Goal: Task Accomplishment & Management: Use online tool/utility

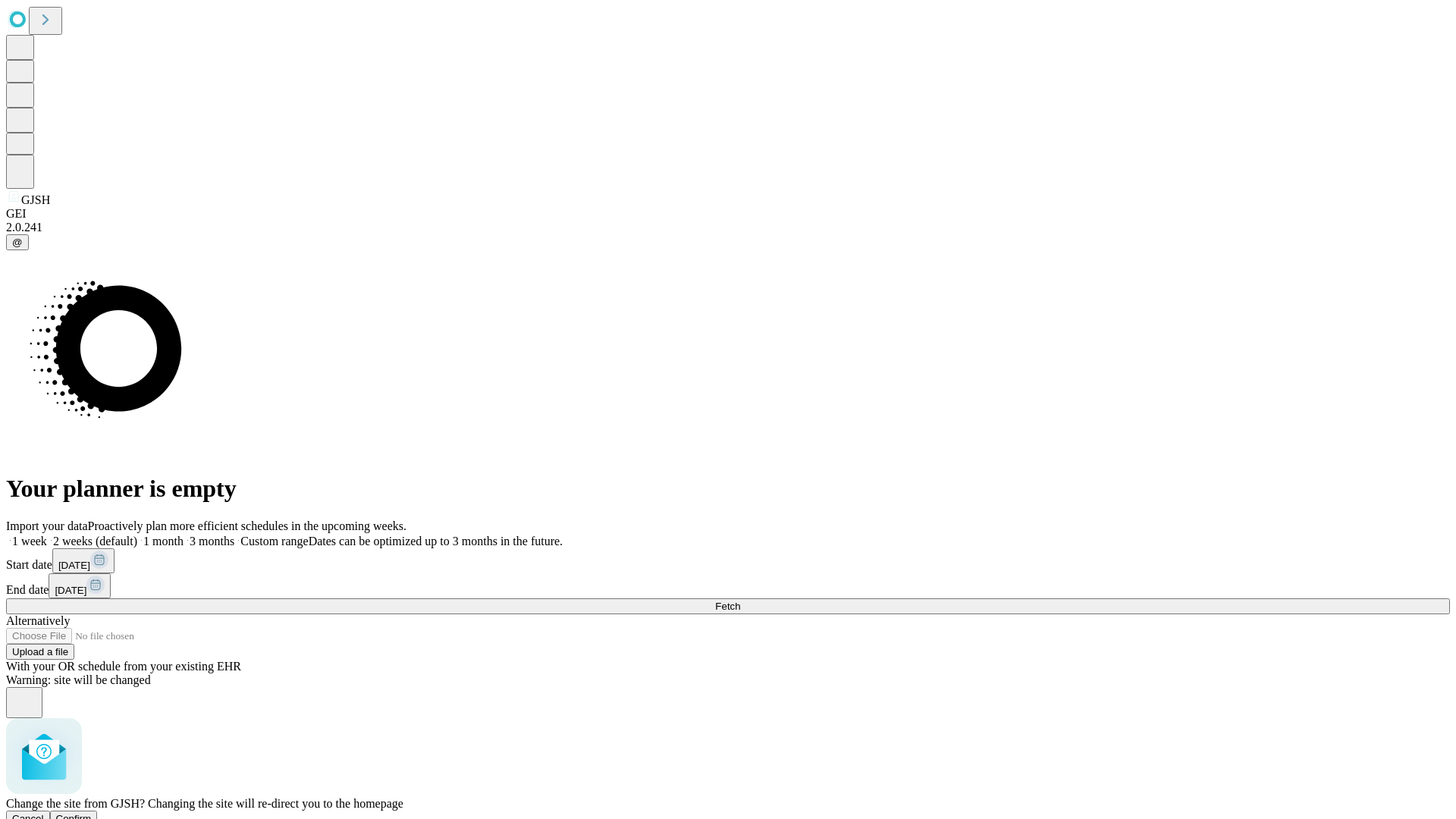
click at [92, 813] on span "Confirm" at bounding box center [74, 818] width 35 height 11
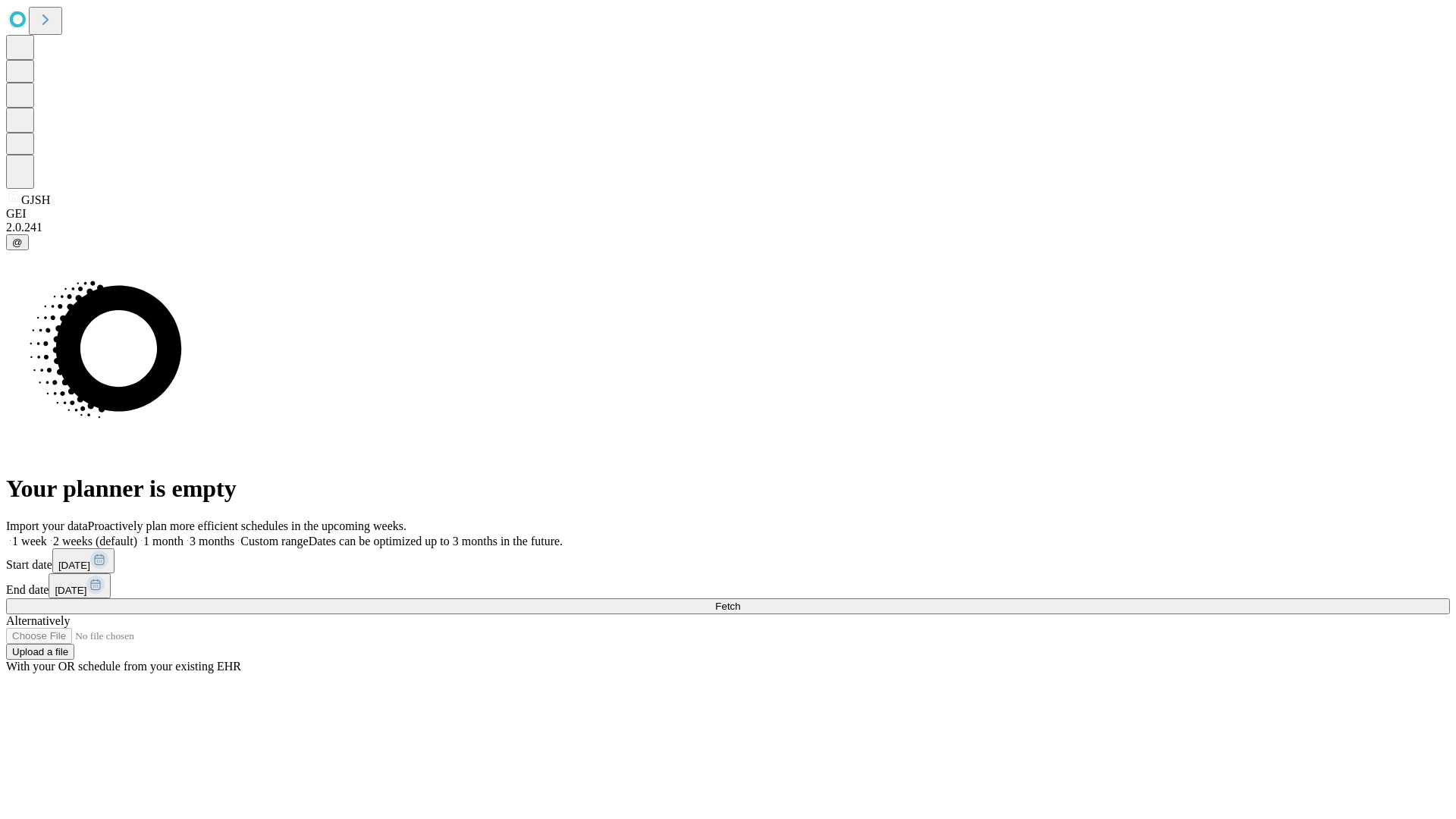
click at [137, 535] on label "2 weeks (default)" at bounding box center [92, 541] width 90 height 13
click at [740, 601] on span "Fetch" at bounding box center [727, 606] width 25 height 11
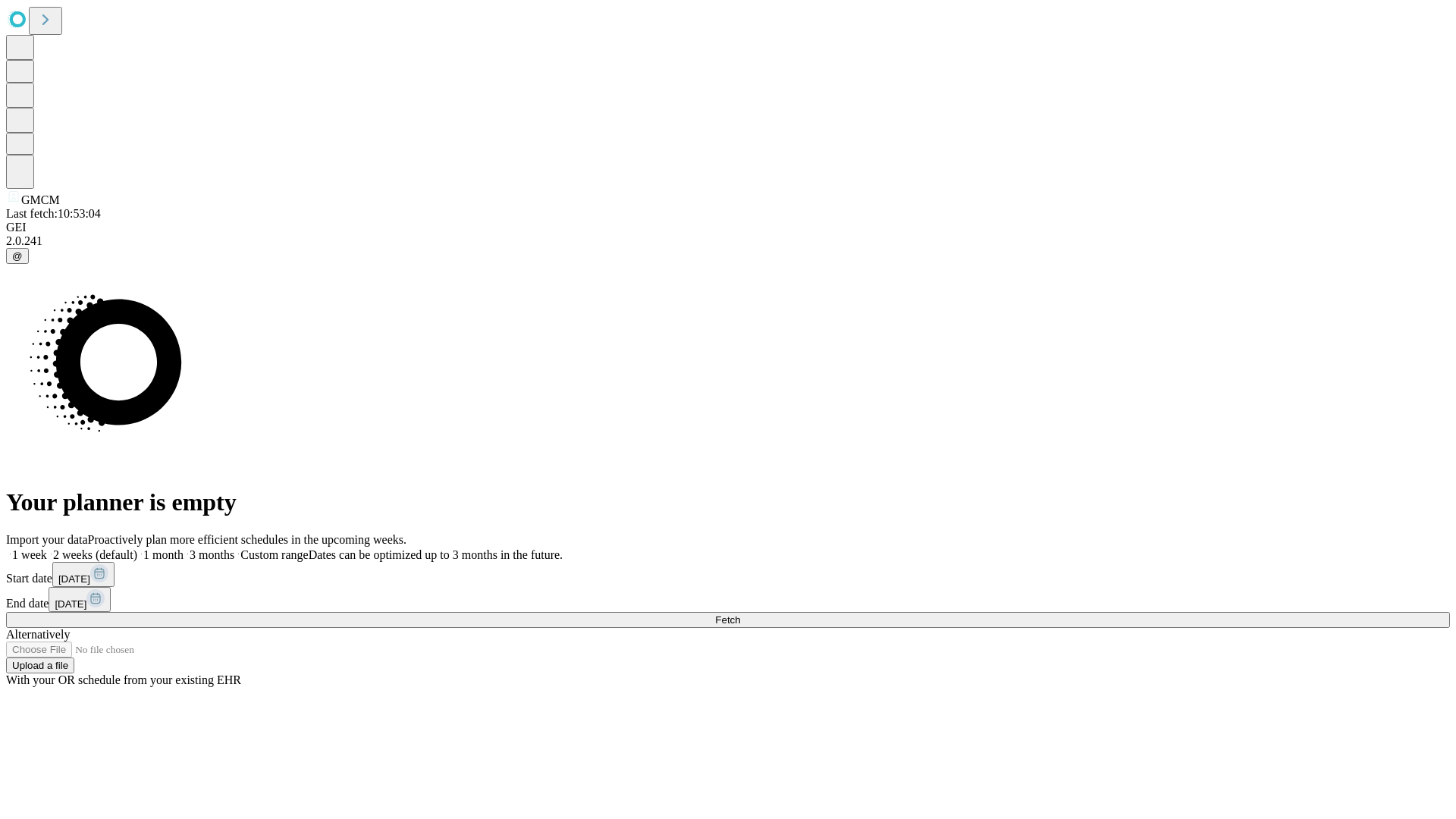
click at [137, 549] on label "2 weeks (default)" at bounding box center [92, 555] width 90 height 13
click at [740, 615] on span "Fetch" at bounding box center [727, 620] width 25 height 11
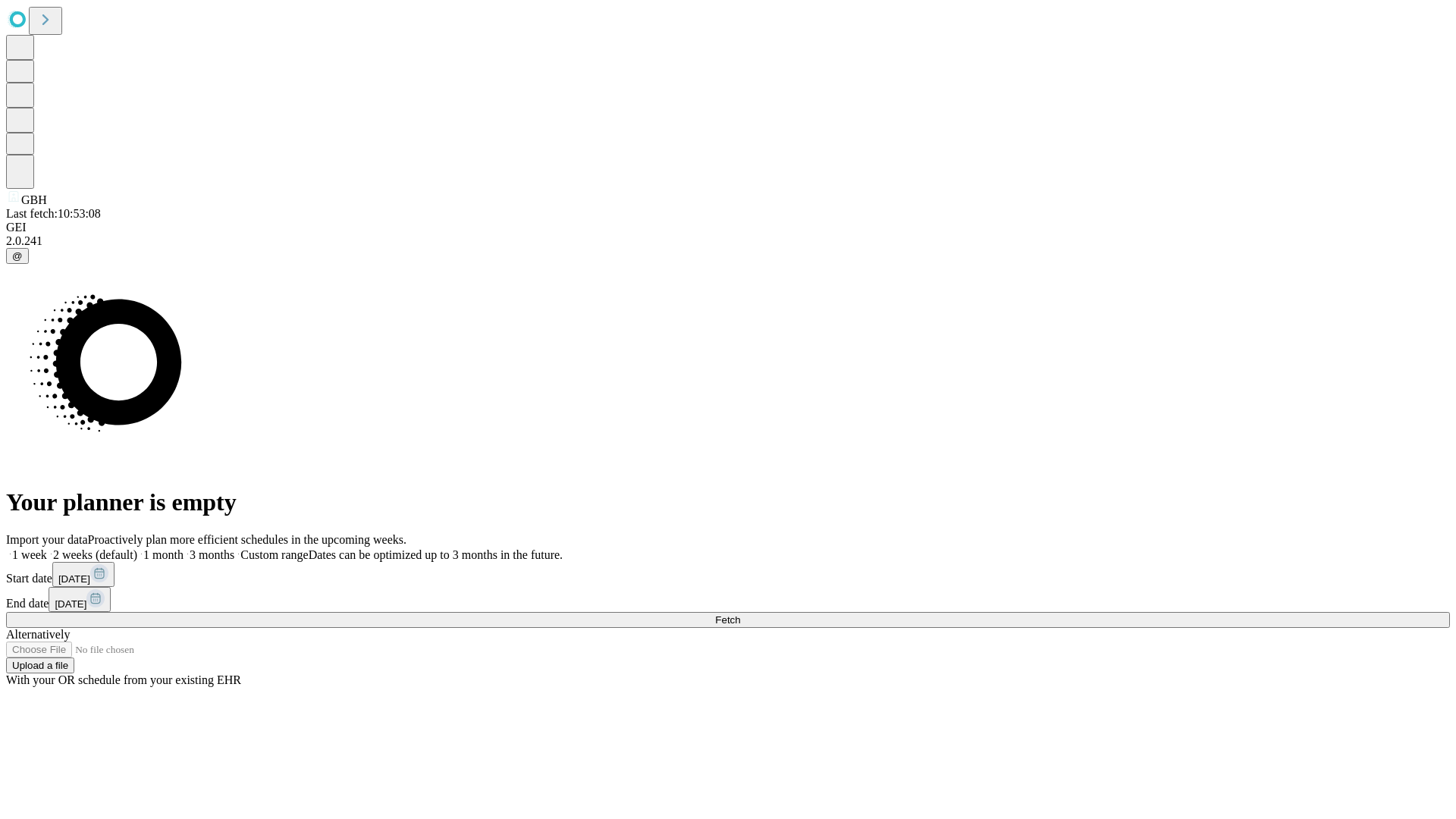
click at [137, 549] on label "2 weeks (default)" at bounding box center [92, 555] width 90 height 13
click at [740, 615] on span "Fetch" at bounding box center [727, 620] width 25 height 11
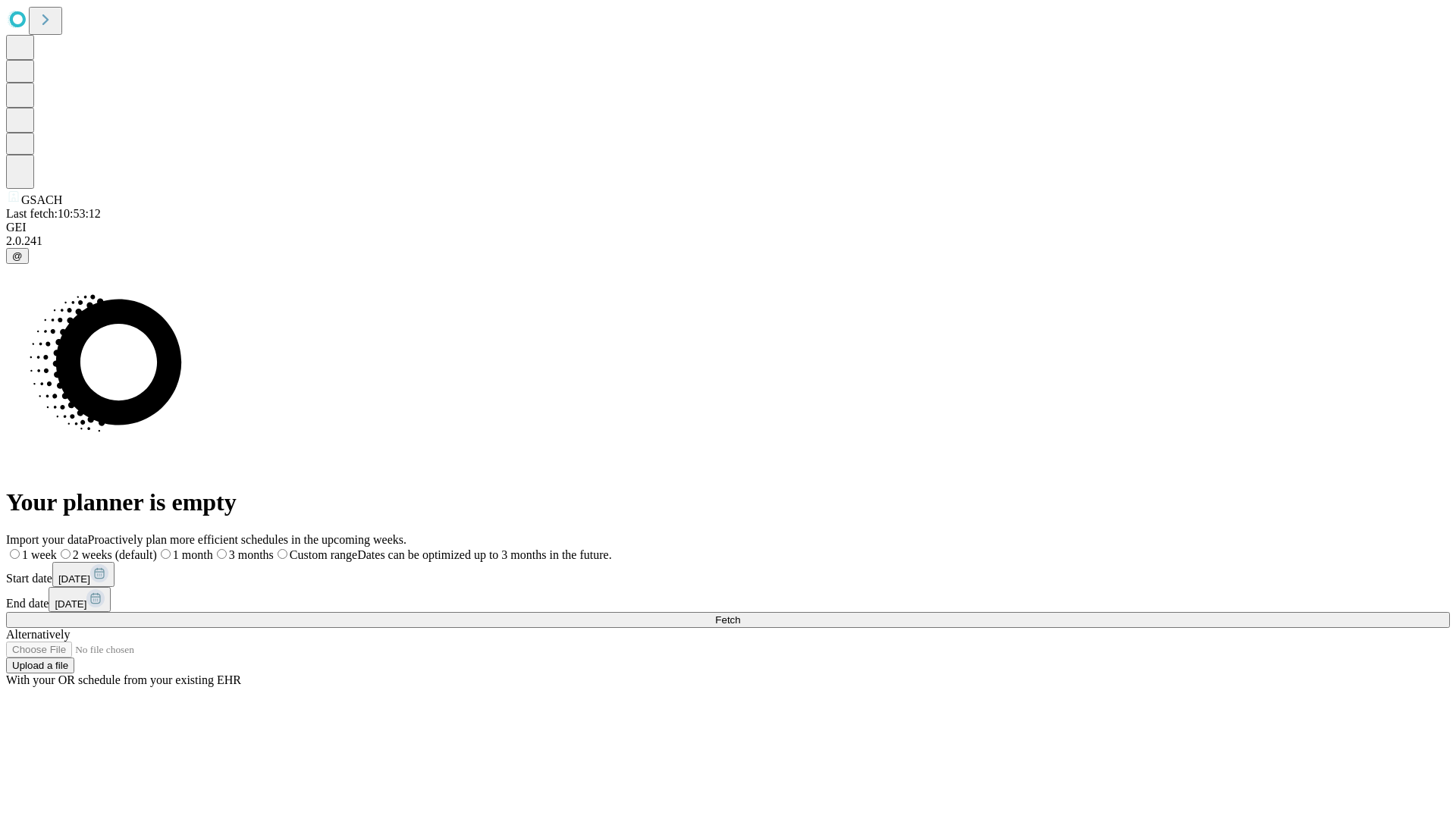
click at [157, 549] on label "2 weeks (default)" at bounding box center [107, 555] width 100 height 13
click at [740, 615] on span "Fetch" at bounding box center [727, 620] width 25 height 11
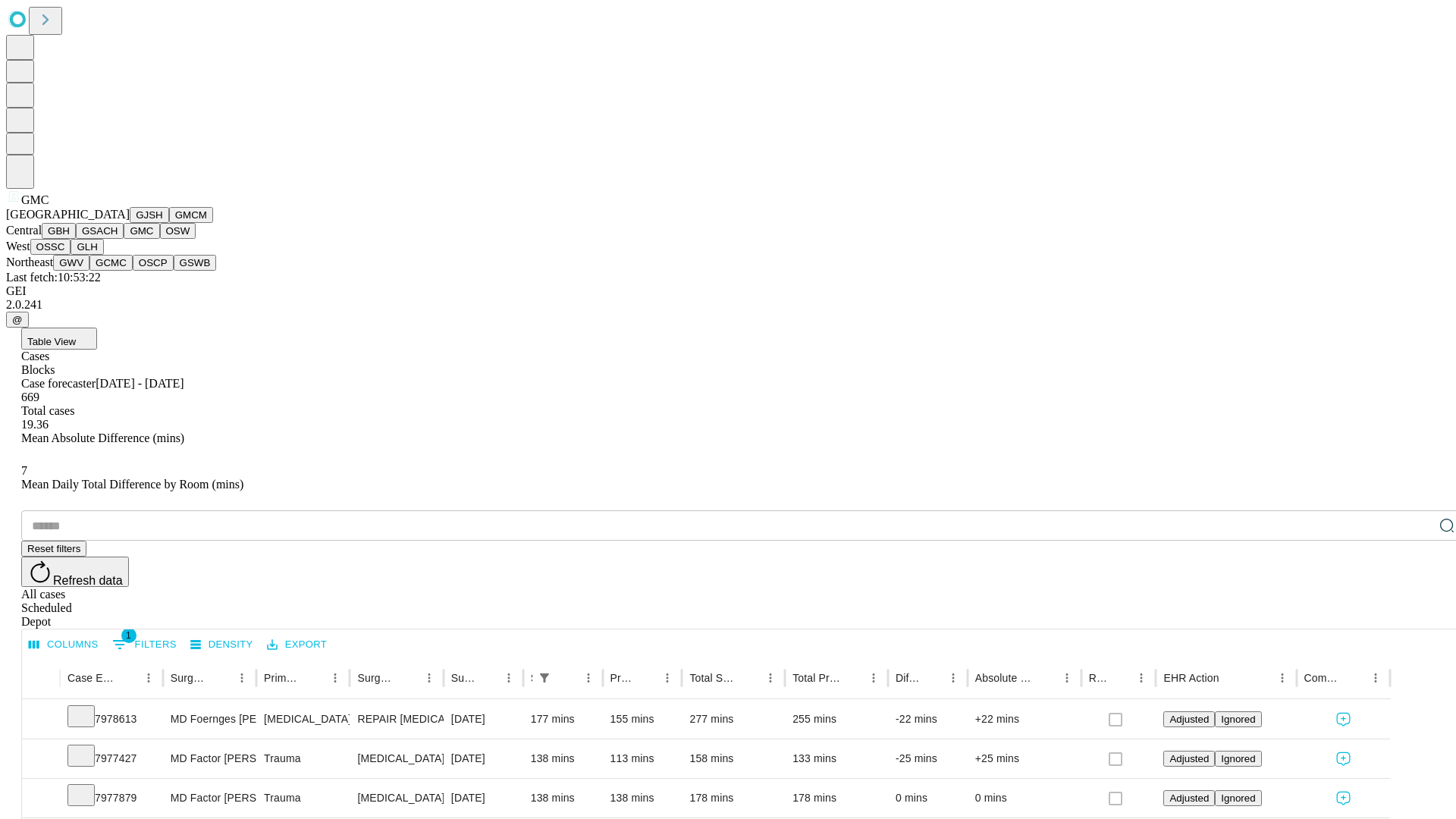
click at [160, 239] on button "OSW" at bounding box center [178, 231] width 36 height 16
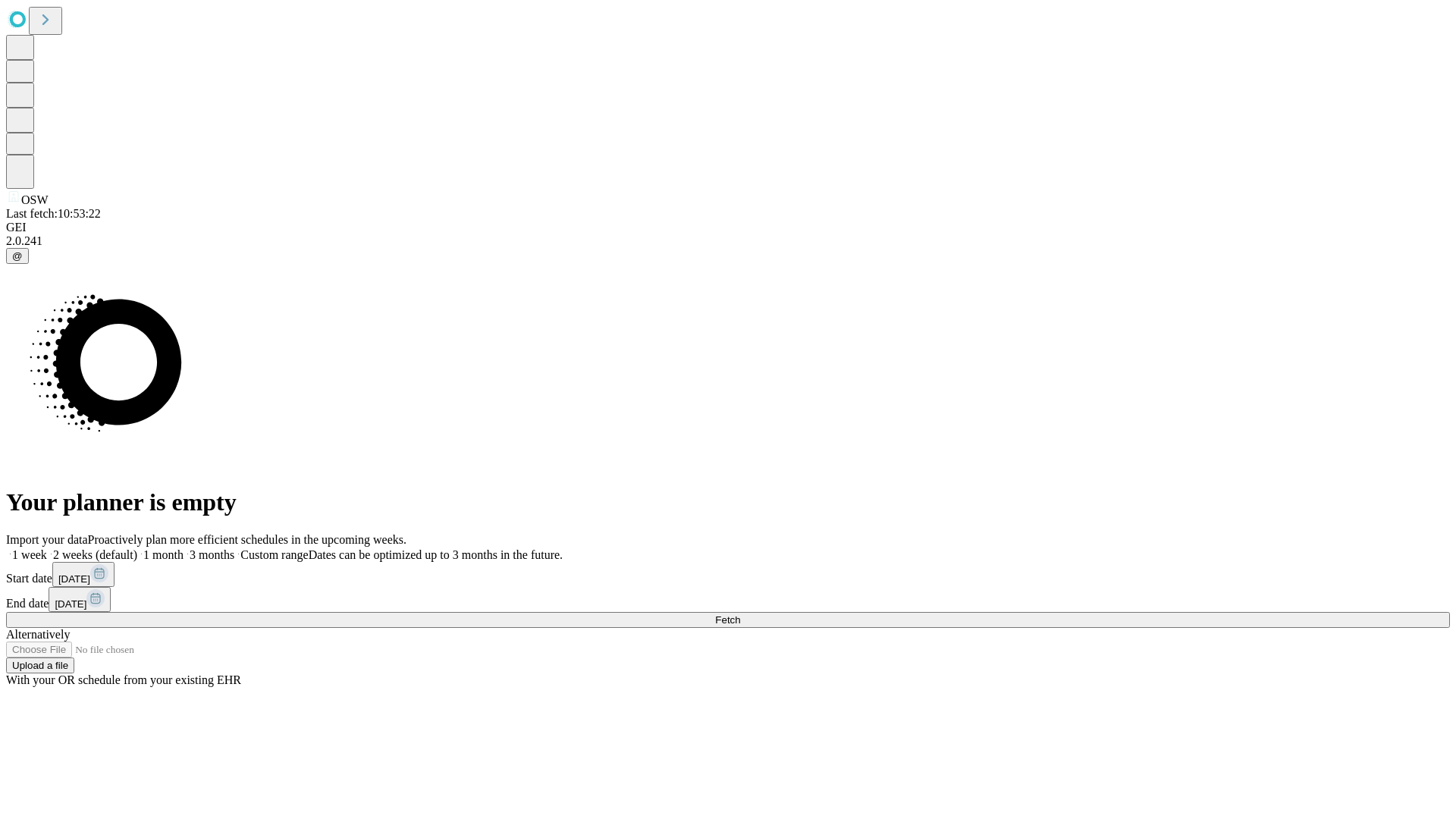
click at [137, 549] on label "2 weeks (default)" at bounding box center [92, 555] width 90 height 13
click at [740, 615] on span "Fetch" at bounding box center [727, 620] width 25 height 11
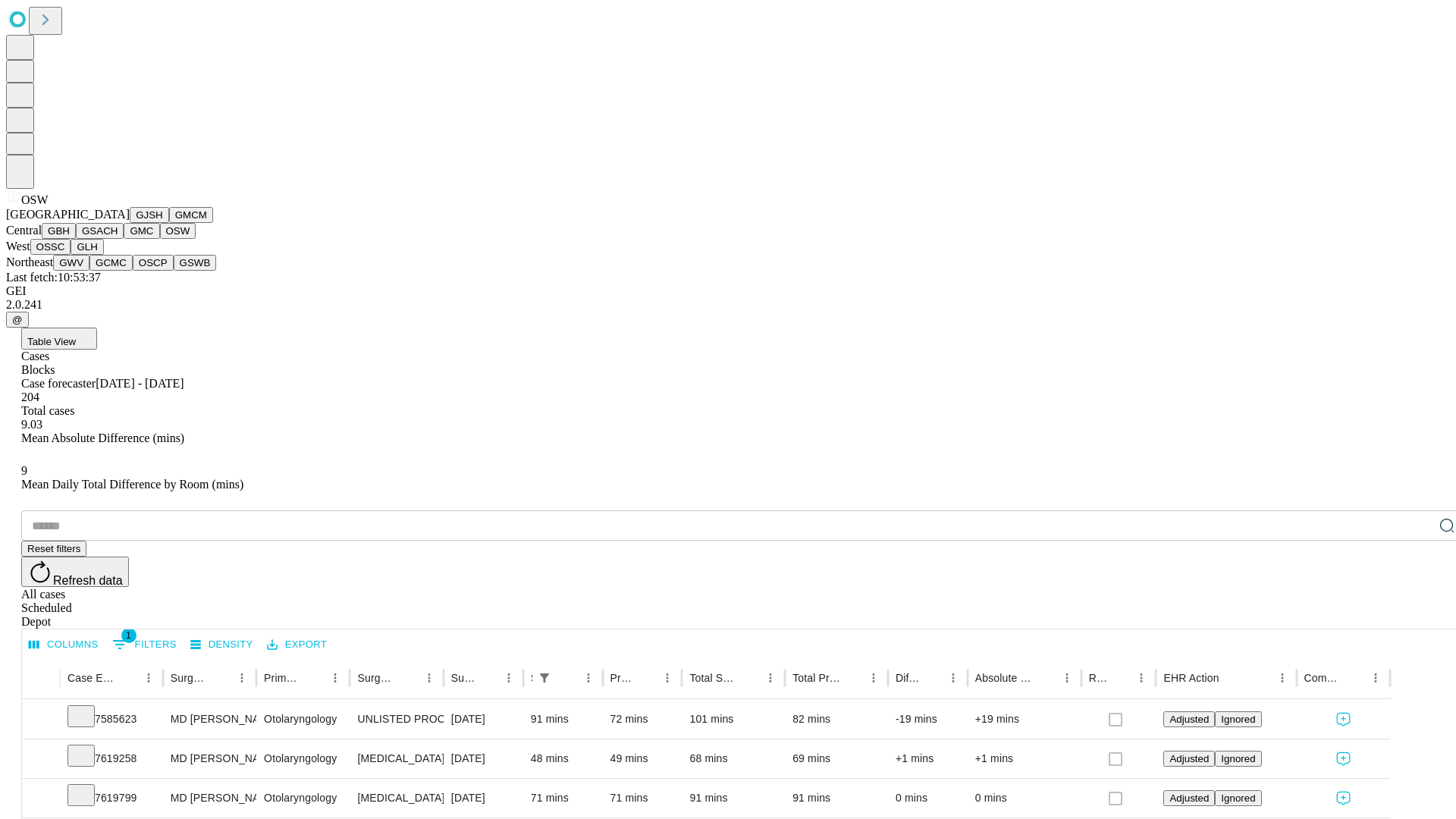
click at [71, 255] on button "OSSC" at bounding box center [50, 247] width 41 height 16
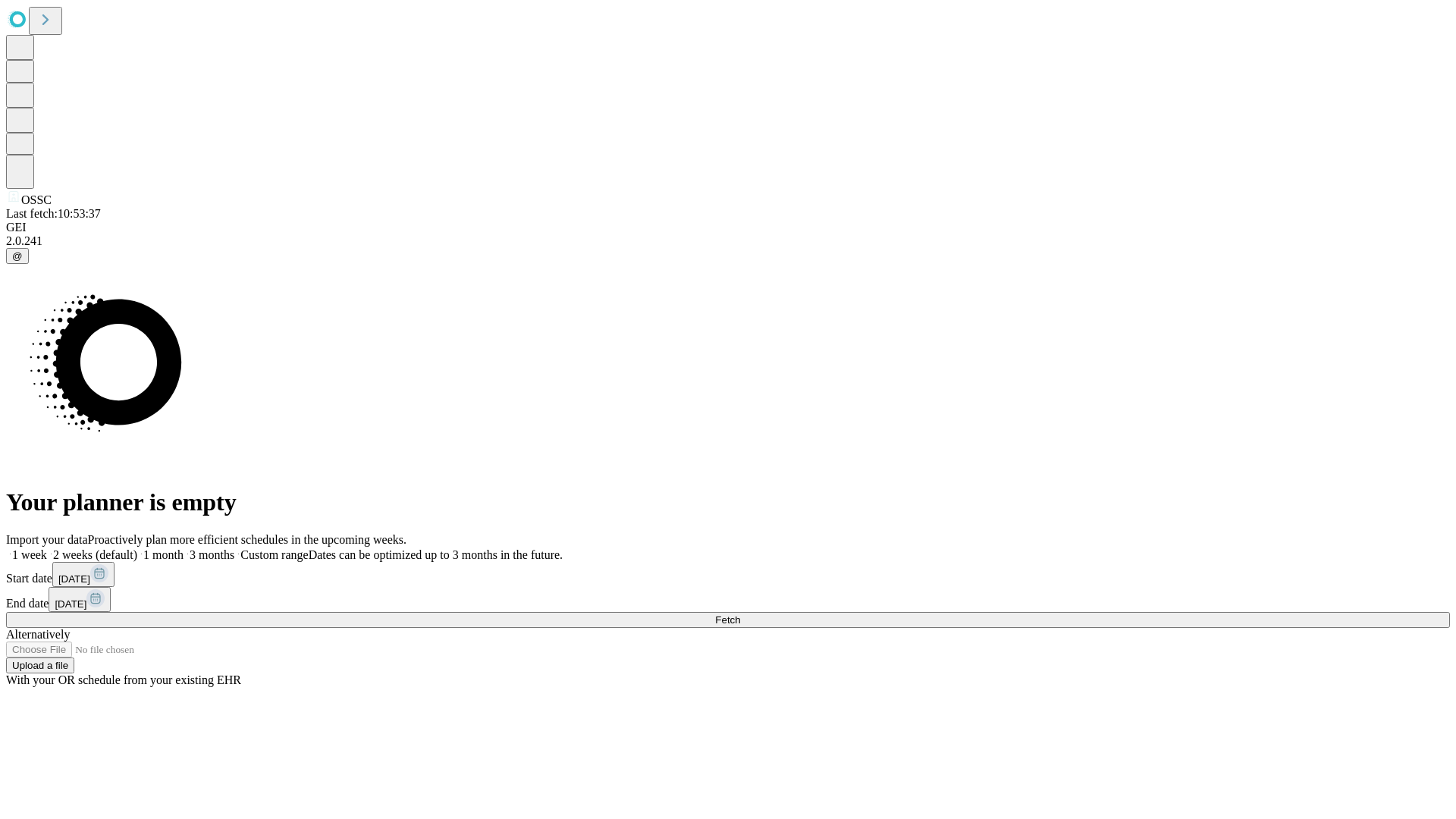
click at [137, 549] on label "2 weeks (default)" at bounding box center [92, 555] width 90 height 13
click at [740, 615] on span "Fetch" at bounding box center [727, 620] width 25 height 11
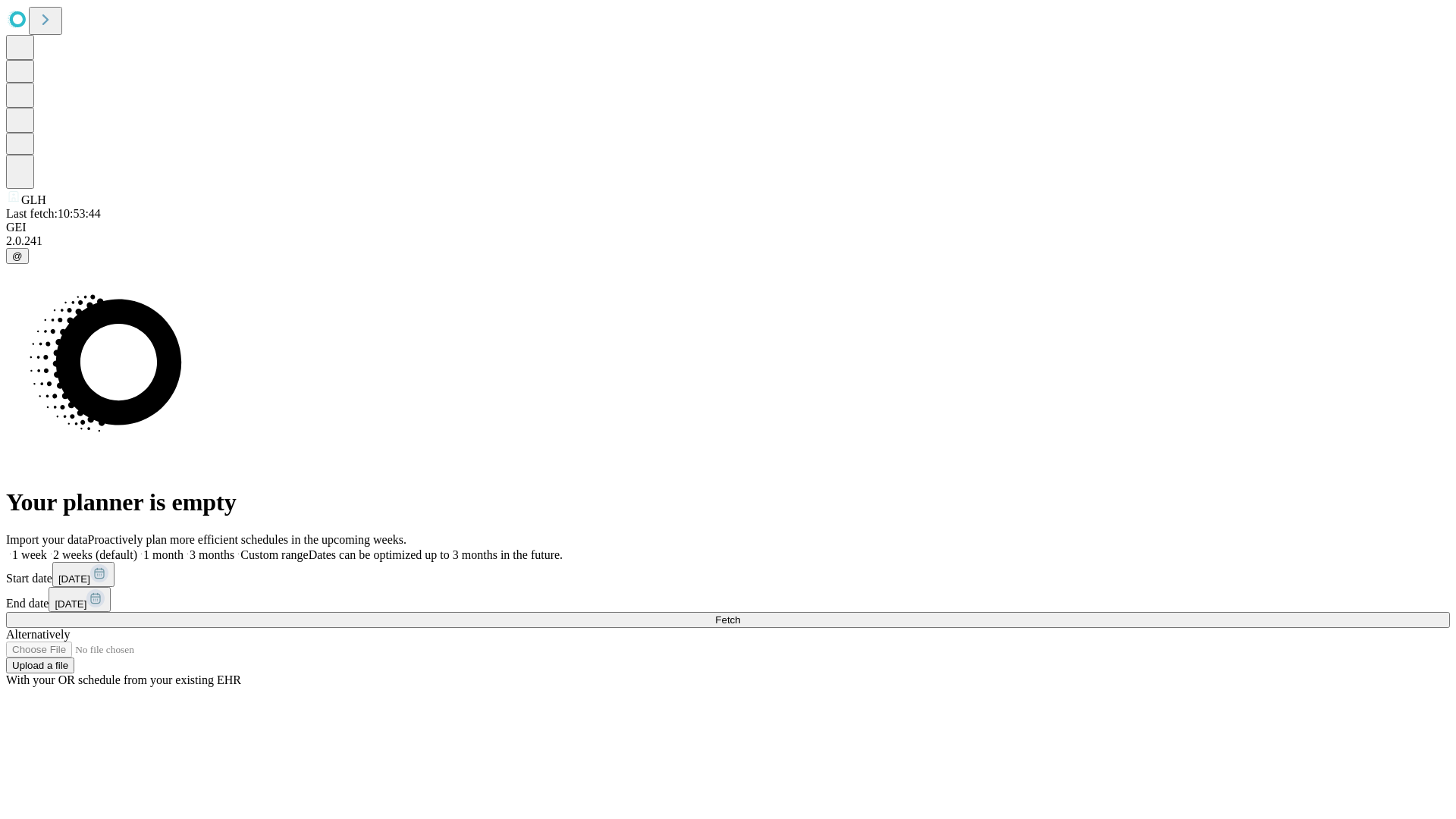
click at [740, 615] on span "Fetch" at bounding box center [727, 620] width 25 height 11
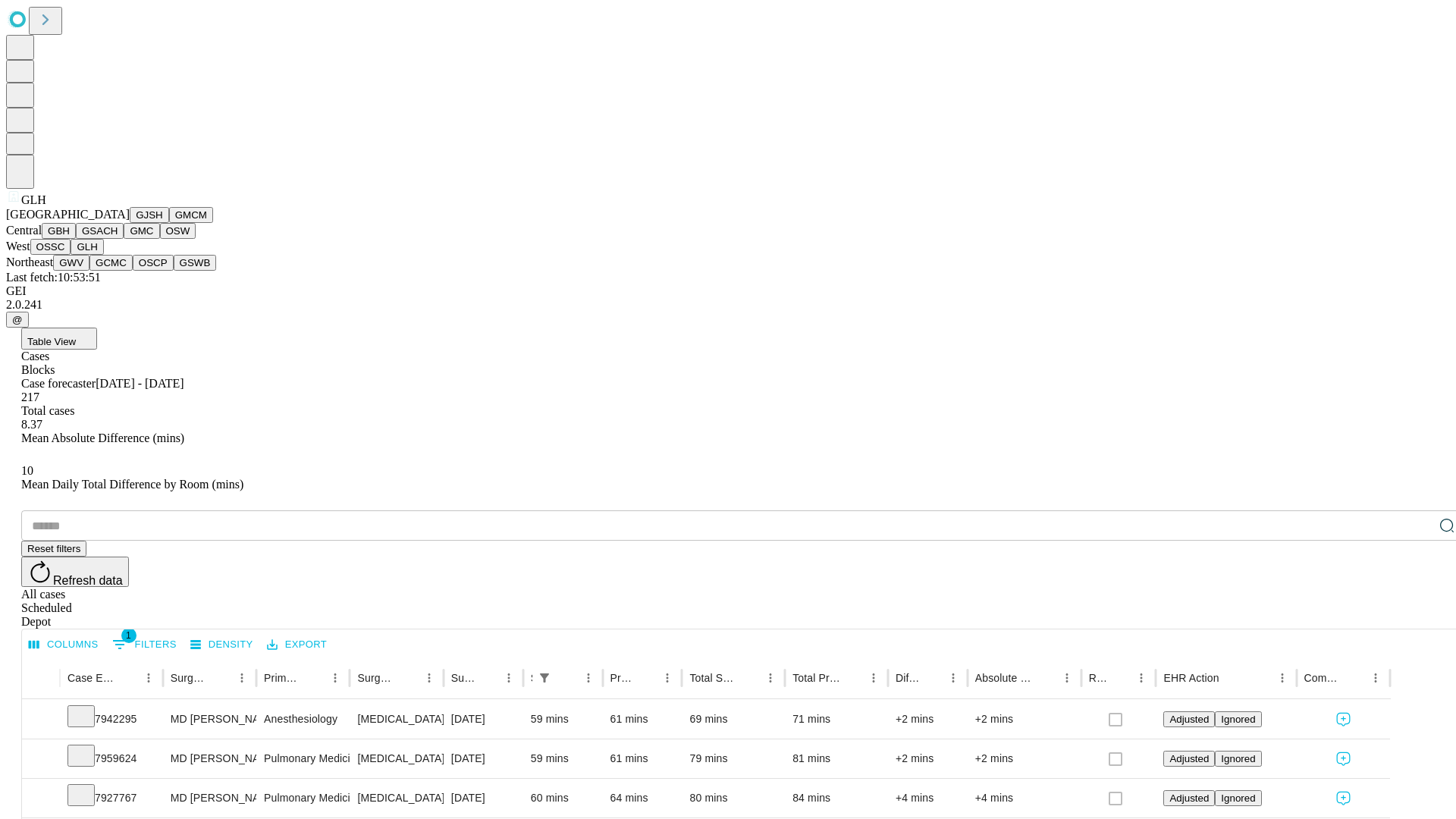
click at [90, 270] on button "GWV" at bounding box center [70, 262] width 36 height 16
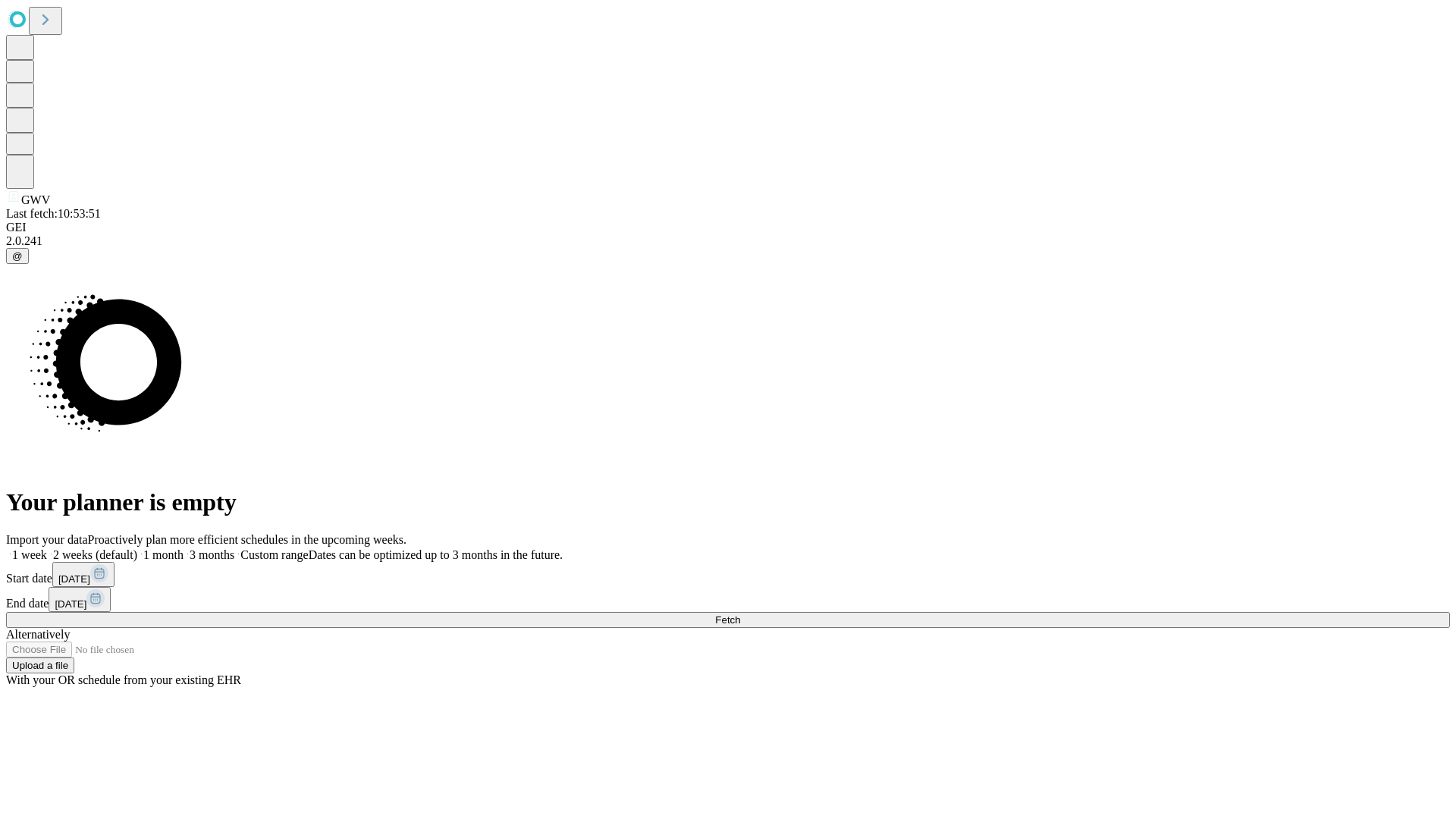
click at [137, 549] on label "2 weeks (default)" at bounding box center [92, 555] width 90 height 13
click at [740, 615] on span "Fetch" at bounding box center [727, 620] width 25 height 11
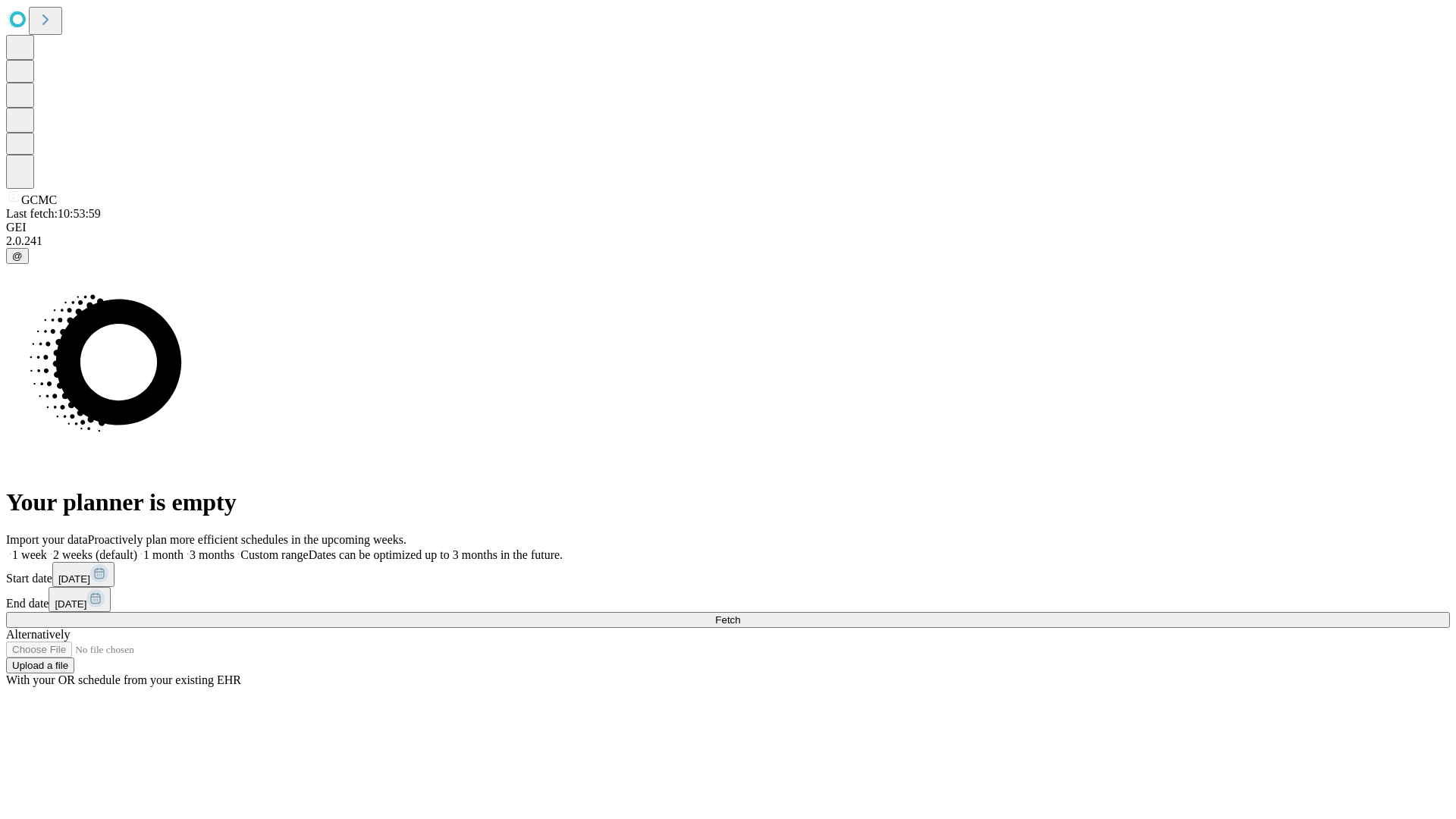
click at [740, 615] on span "Fetch" at bounding box center [727, 620] width 25 height 11
